Goal: Book appointment/travel/reservation

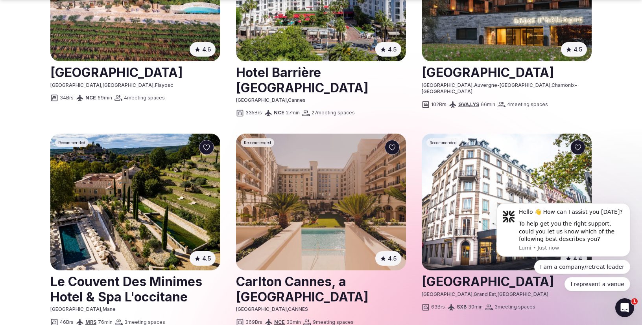
scroll to position [802, 0]
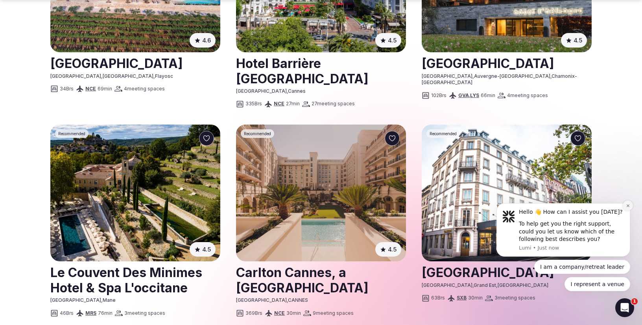
click at [628, 208] on icon "Dismiss notification" at bounding box center [628, 206] width 4 height 4
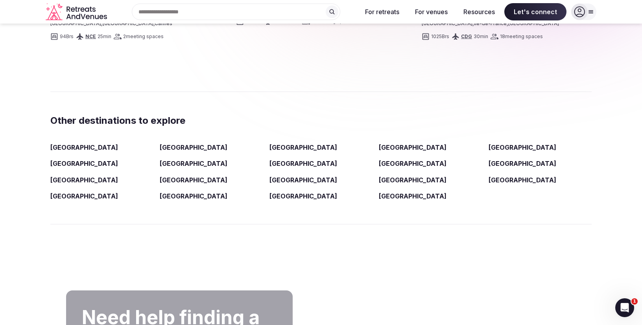
scroll to position [1280, 0]
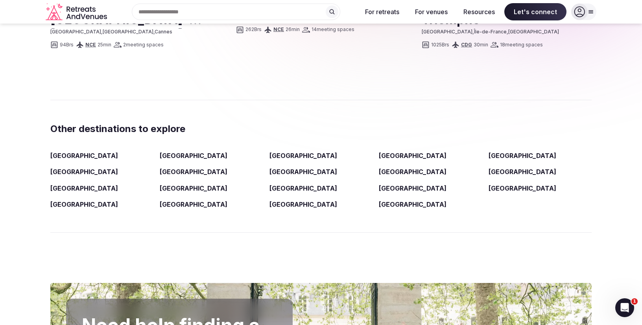
click at [501, 184] on link "[GEOGRAPHIC_DATA]" at bounding box center [522, 188] width 68 height 8
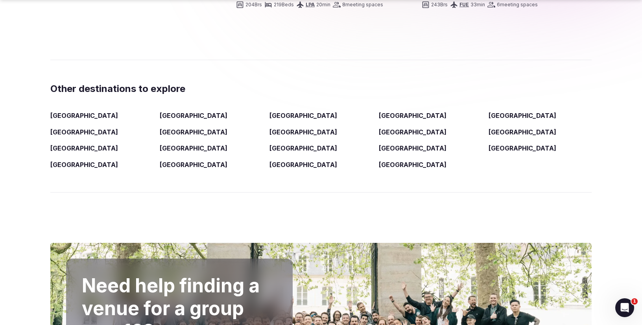
scroll to position [1350, 0]
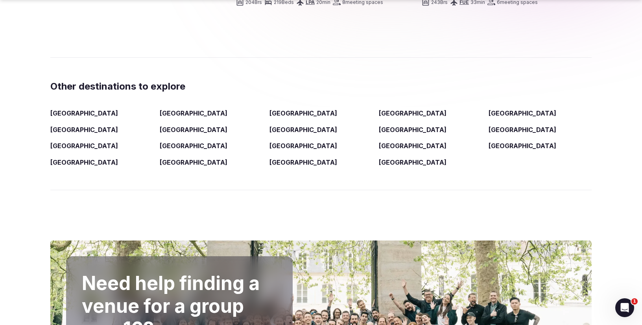
click at [389, 126] on link "[GEOGRAPHIC_DATA]" at bounding box center [413, 130] width 68 height 8
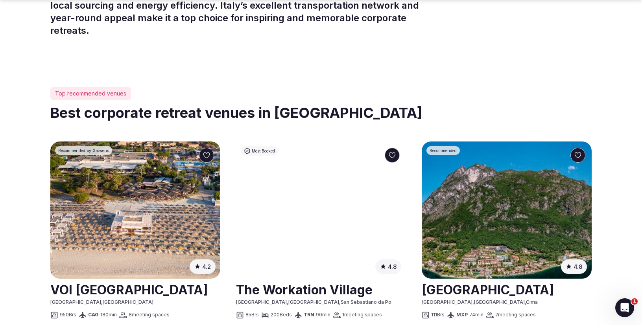
scroll to position [448, 0]
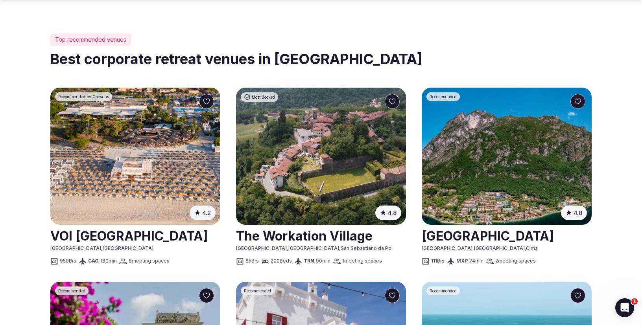
click at [340, 143] on img at bounding box center [321, 156] width 170 height 137
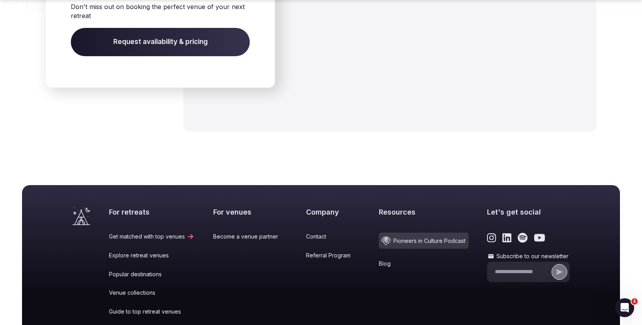
scroll to position [2919, 0]
